Goal: Task Accomplishment & Management: Use online tool/utility

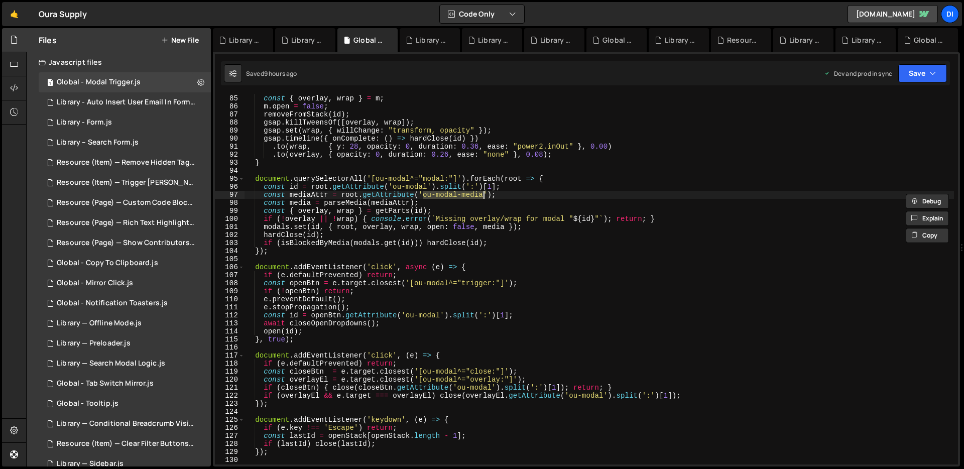
scroll to position [936, 0]
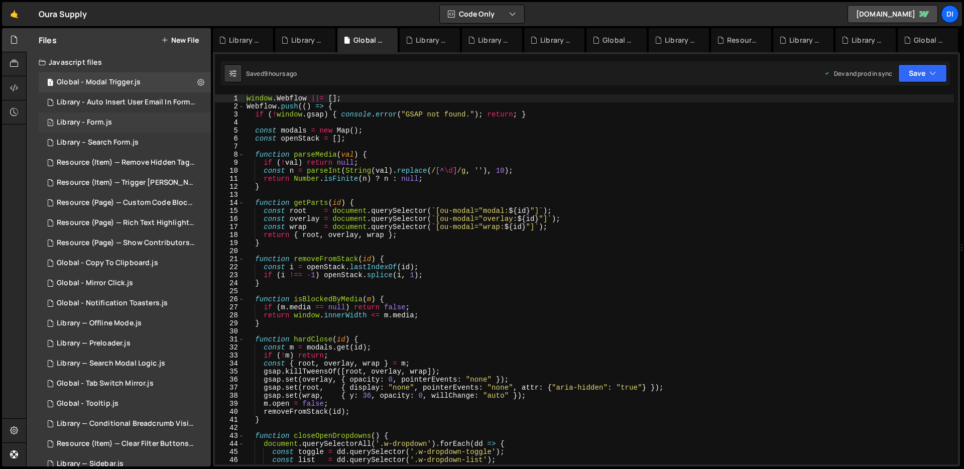
click at [114, 125] on div "1 Library - Form.js 0" at bounding box center [125, 122] width 172 height 20
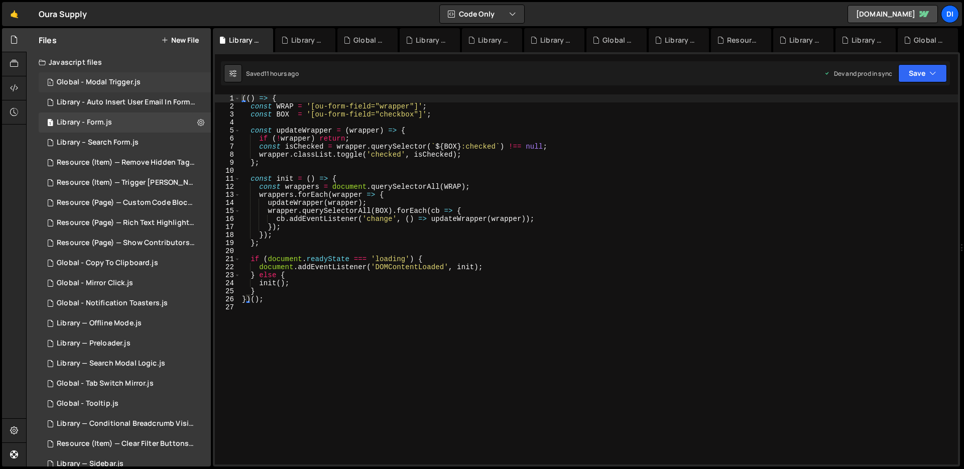
click at [127, 89] on div "1 Global - Modal Trigger.js 0" at bounding box center [125, 82] width 172 height 20
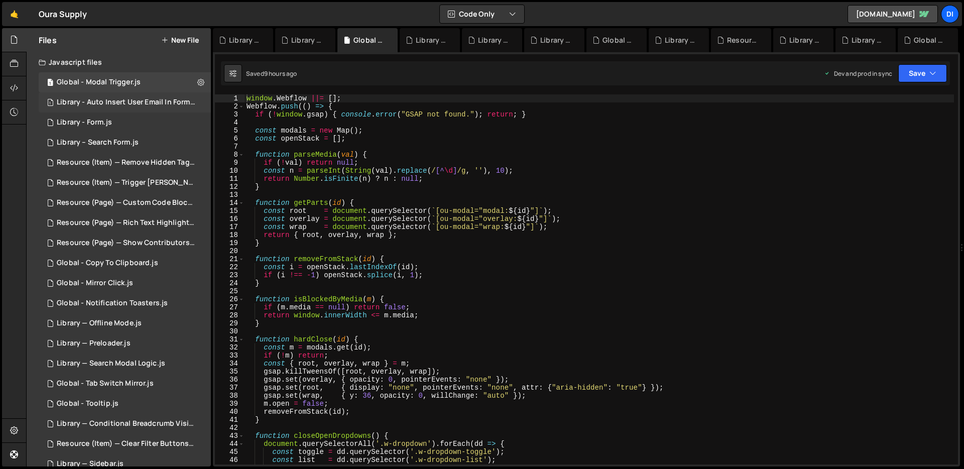
click at [121, 99] on div "Library - Auto Insert User Email In Form.js" at bounding box center [126, 102] width 139 height 9
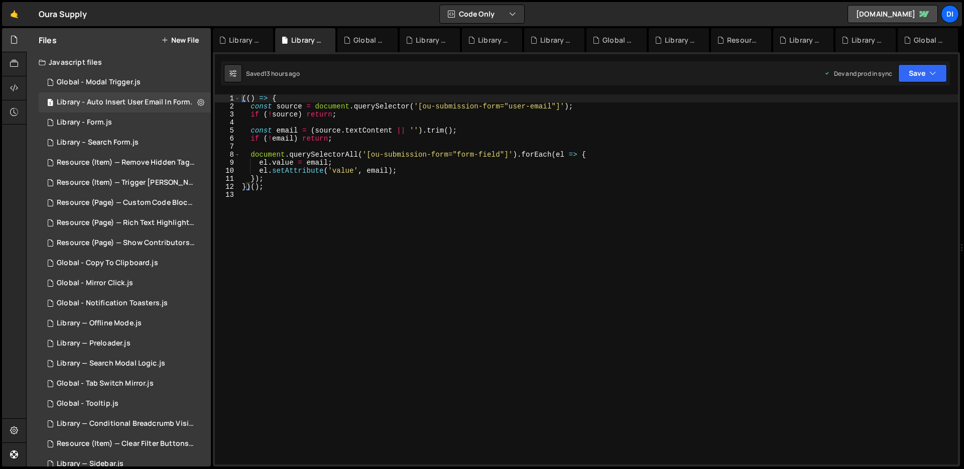
click at [344, 171] on div "(( ) => { const source = document . querySelector ( '[ou-submission-form="user-…" at bounding box center [599, 287] width 718 height 386
type textarea "})();"
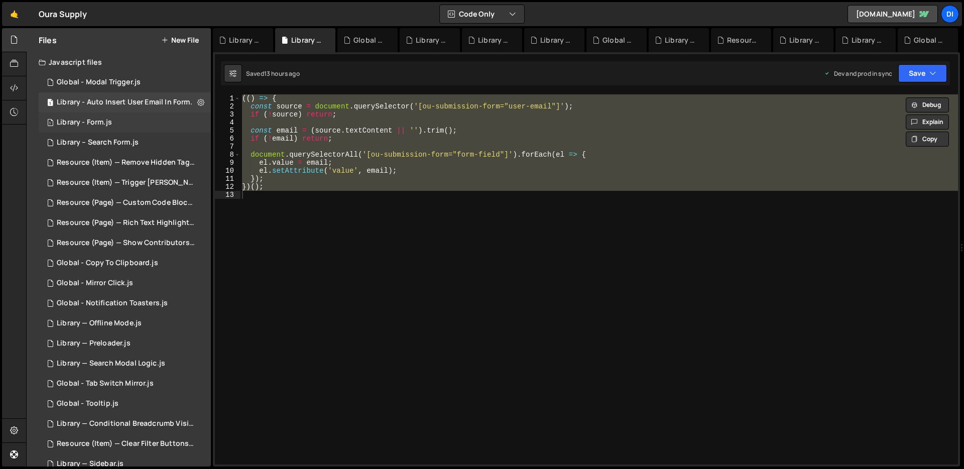
click at [140, 113] on div "1 Library - Form.js 0" at bounding box center [125, 122] width 172 height 20
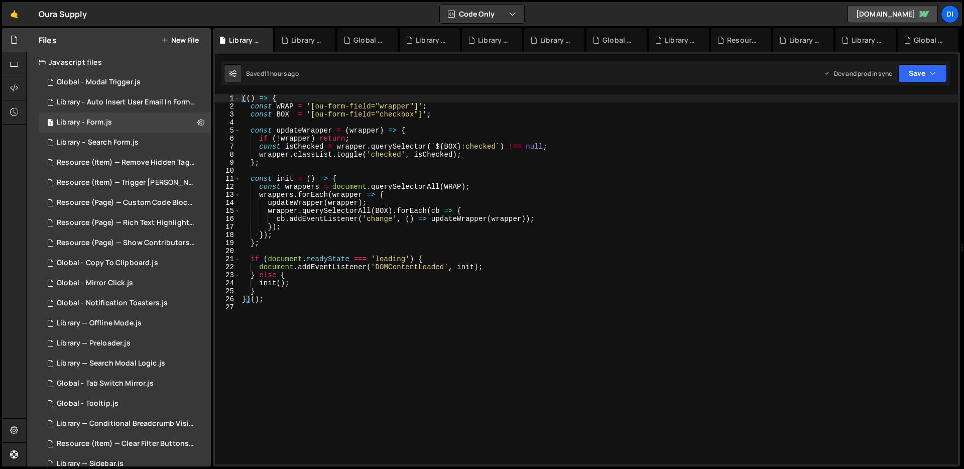
click at [402, 326] on div "(( ) => { const WRAP = '[ou-form-field="wrapper"]' ; const BOX = '[ou-form-fiel…" at bounding box center [599, 287] width 718 height 386
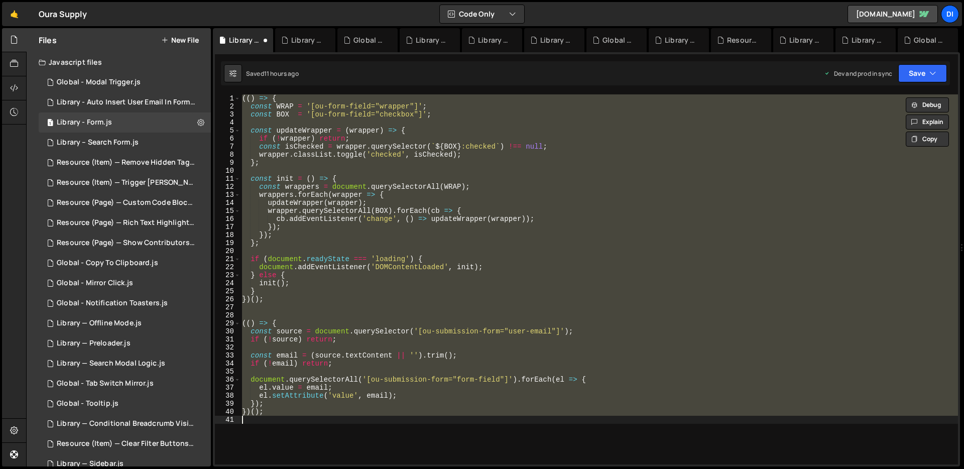
click at [394, 176] on div "(( ) => { const WRAP = '[ou-form-field="wrapper"]' ; const BOX = '[ou-form-fiel…" at bounding box center [599, 279] width 718 height 370
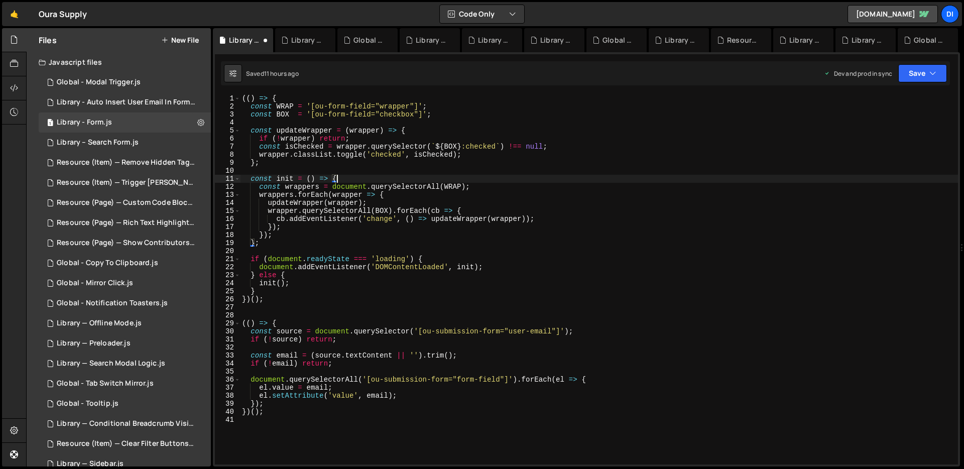
type textarea "})();"
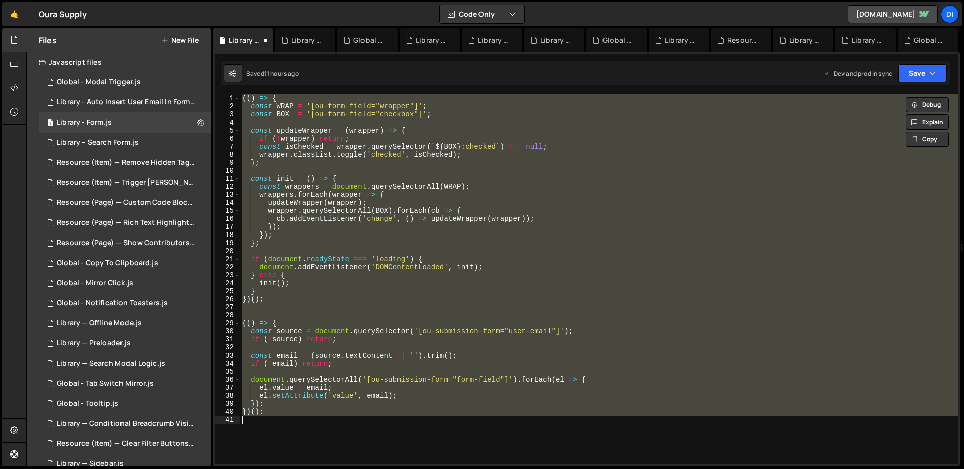
paste textarea
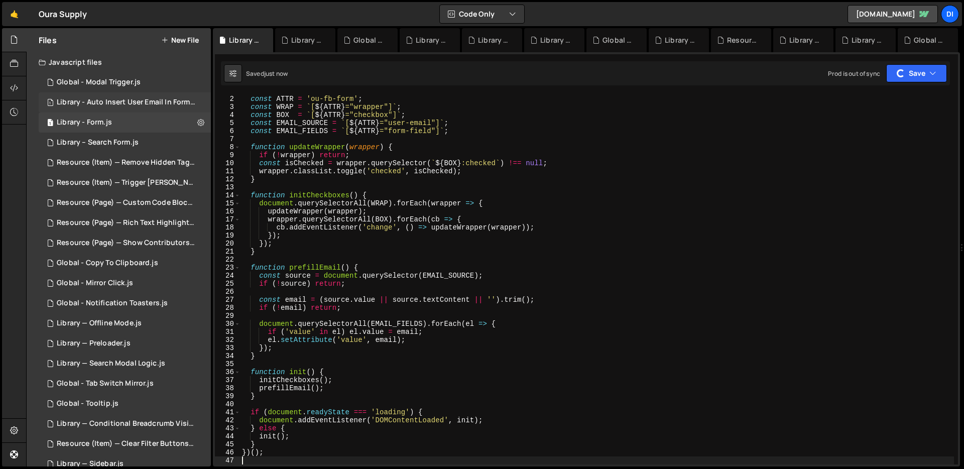
click at [138, 96] on div "1 Library - Auto Insert User Email In Form.js 0" at bounding box center [127, 102] width 176 height 20
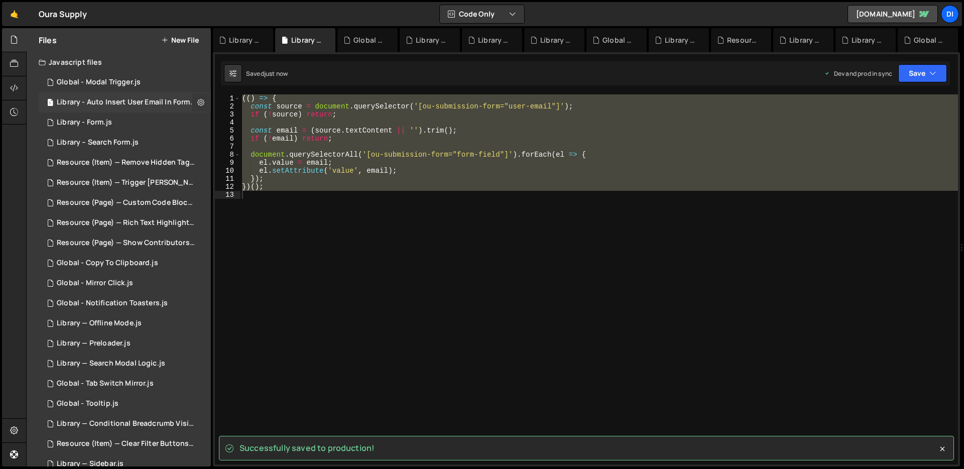
click at [197, 102] on icon at bounding box center [200, 102] width 7 height 10
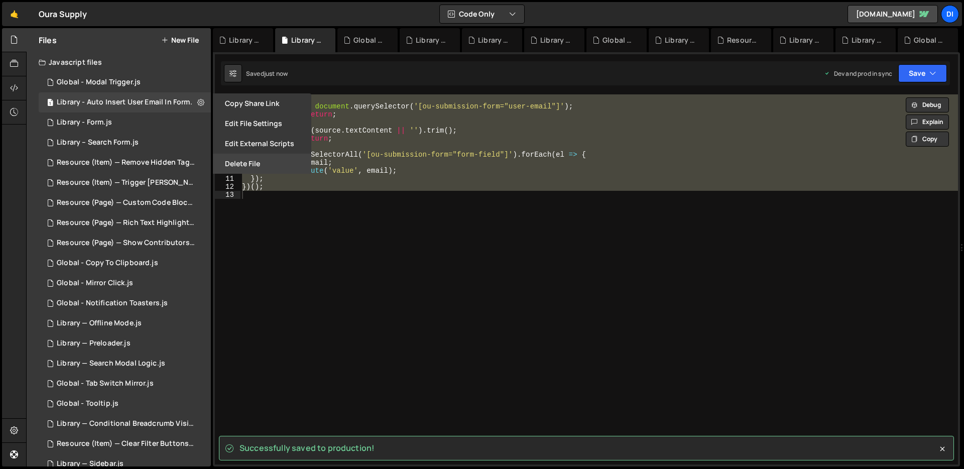
click at [229, 162] on button "Delete File" at bounding box center [262, 164] width 98 height 20
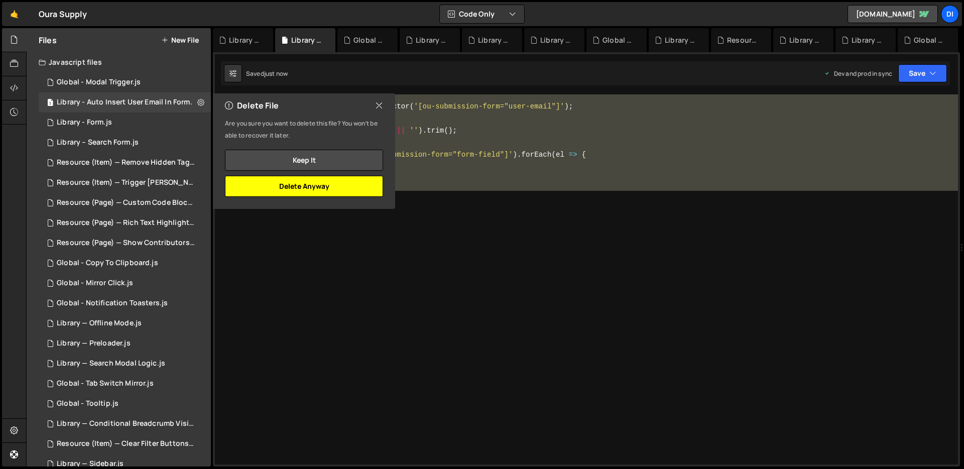
click at [344, 182] on button "Delete Anyway" at bounding box center [304, 186] width 158 height 21
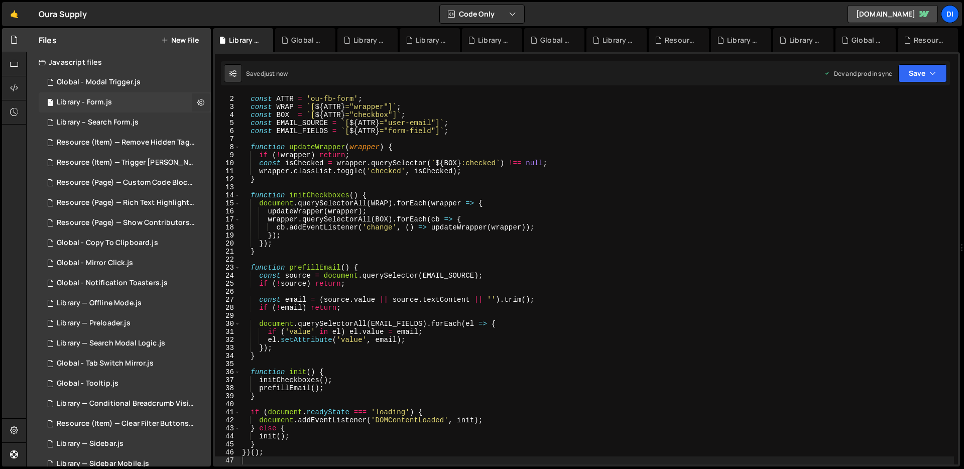
click at [197, 101] on icon at bounding box center [200, 102] width 7 height 10
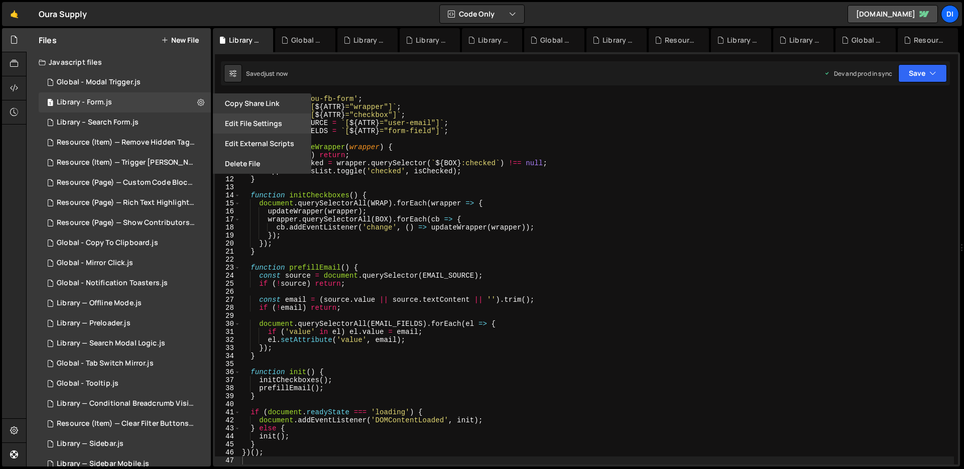
click at [240, 129] on button "Edit File Settings" at bounding box center [262, 123] width 98 height 20
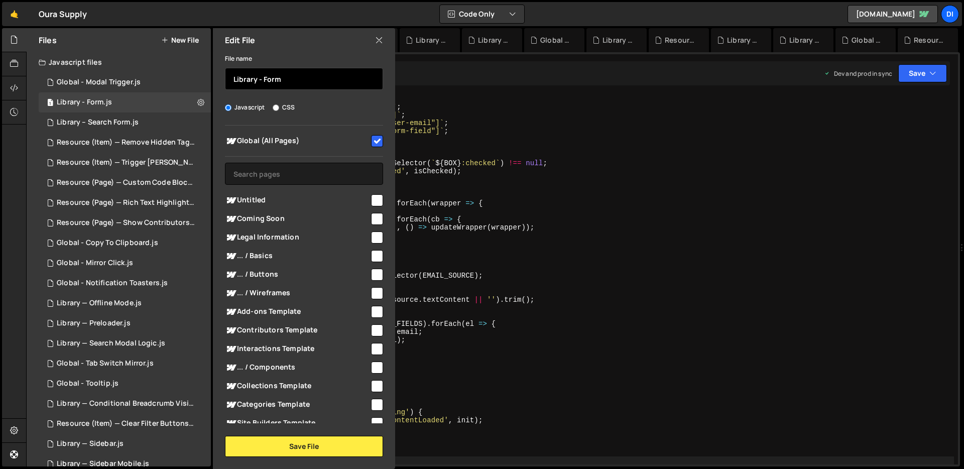
click at [261, 77] on input "Library - Form" at bounding box center [304, 79] width 158 height 22
type input "Library - Feedback Form"
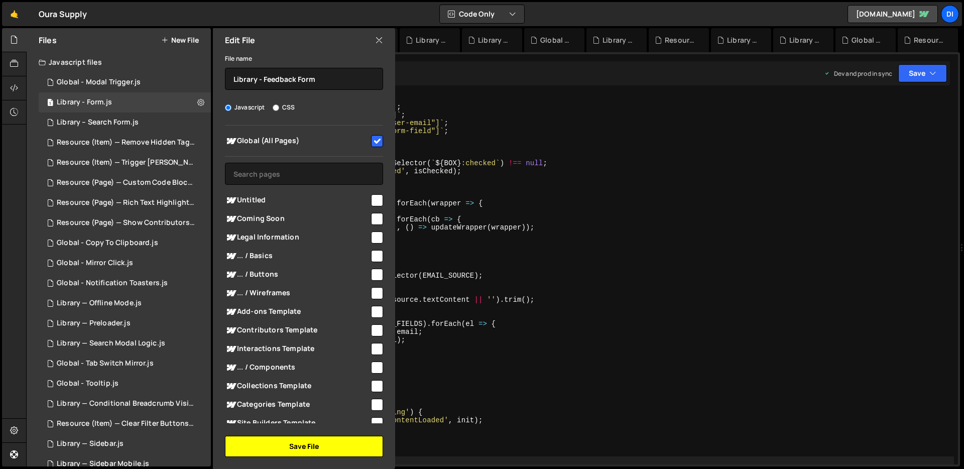
click at [307, 445] on button "Save File" at bounding box center [304, 446] width 158 height 21
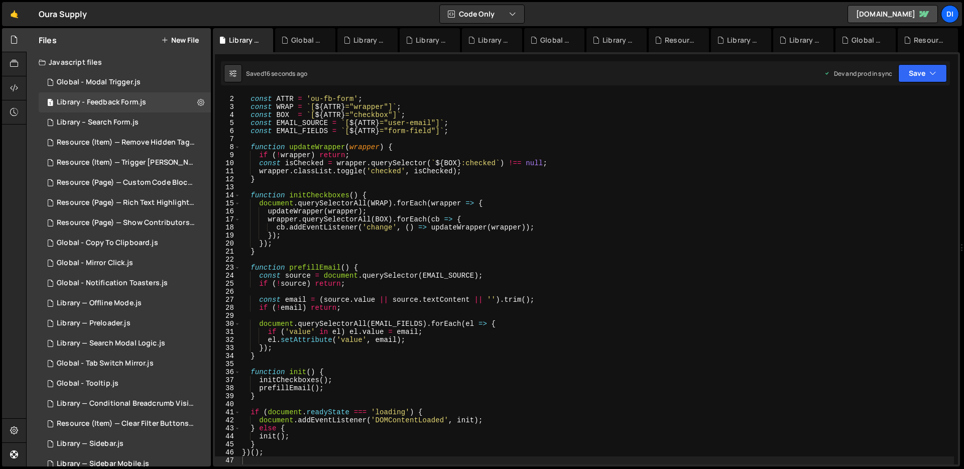
click at [381, 333] on div "(( ) => { const ATTR = 'ou-fb-form' ; const WRAP = ` [ ${ ATTR } ="wrapper"] ` …" at bounding box center [597, 280] width 714 height 386
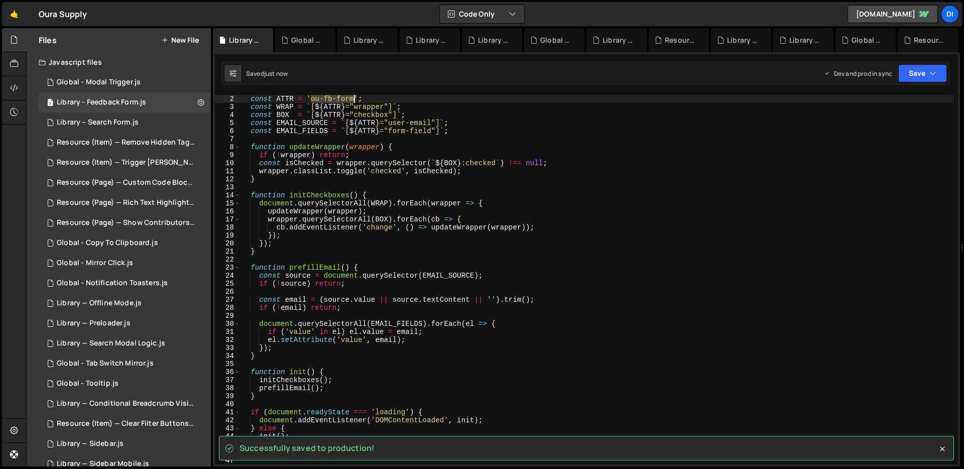
drag, startPoint x: 312, startPoint y: 96, endPoint x: 354, endPoint y: 96, distance: 41.7
click at [354, 96] on div "(( ) => { const ATTR = 'ou-fb-form' ; const WRAP = ` [ ${ ATTR } ="wrapper"] ` …" at bounding box center [597, 280] width 714 height 386
type textarea "const ATTR = 'ou-fb-form';"
